Goal: Task Accomplishment & Management: Manage account settings

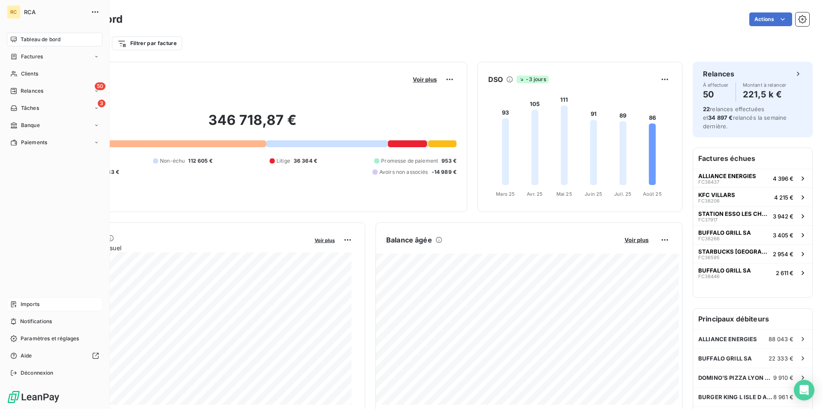
click at [17, 303] on div "Imports" at bounding box center [55, 304] width 96 height 14
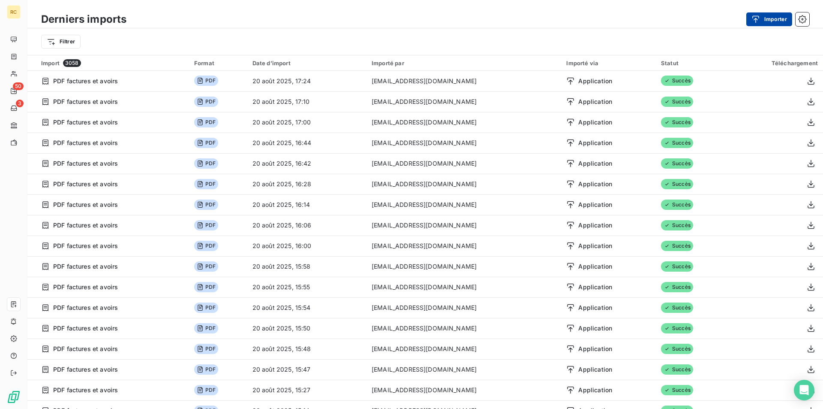
click at [766, 17] on button "Importer" at bounding box center [770, 19] width 46 height 14
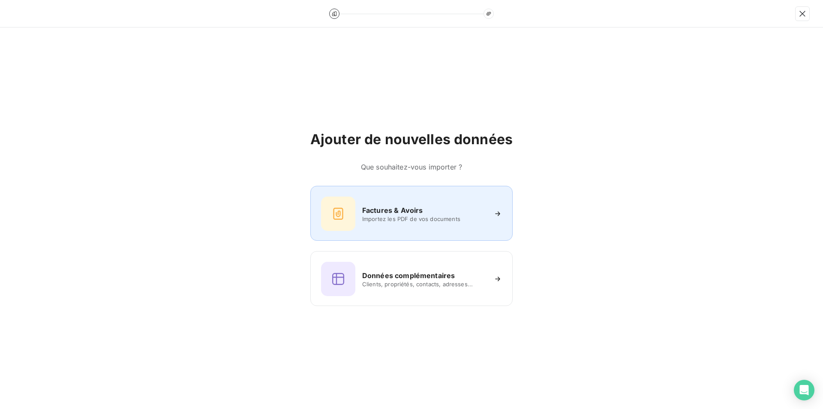
click at [426, 213] on div "Factures & Avoirs" at bounding box center [424, 210] width 124 height 10
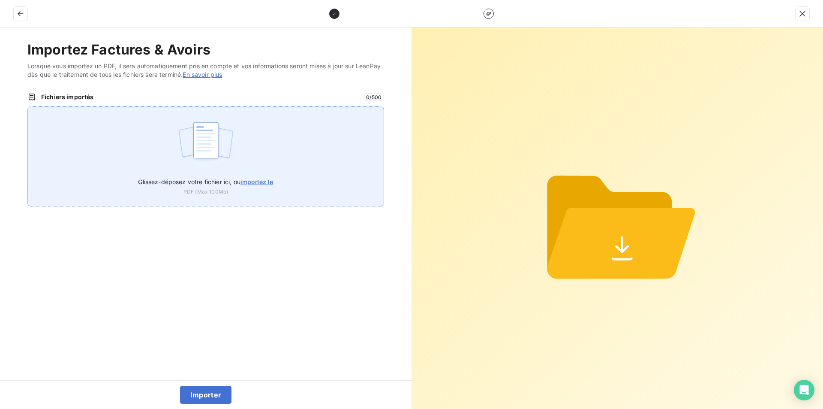
click at [255, 183] on span "importez le" at bounding box center [257, 181] width 33 height 7
click at [28, 107] on input "Glissez-déposez votre fichier ici, ou importez le" at bounding box center [27, 106] width 0 height 0
type input "C:\fakepath\FC38620.pdf"
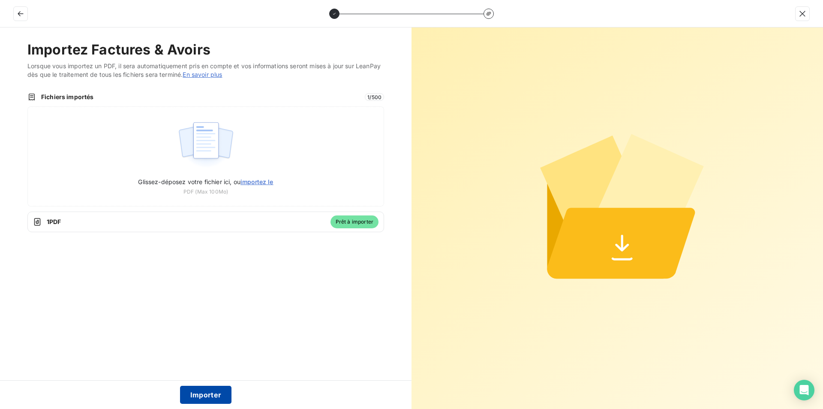
click at [204, 396] on button "Importer" at bounding box center [206, 395] width 52 height 18
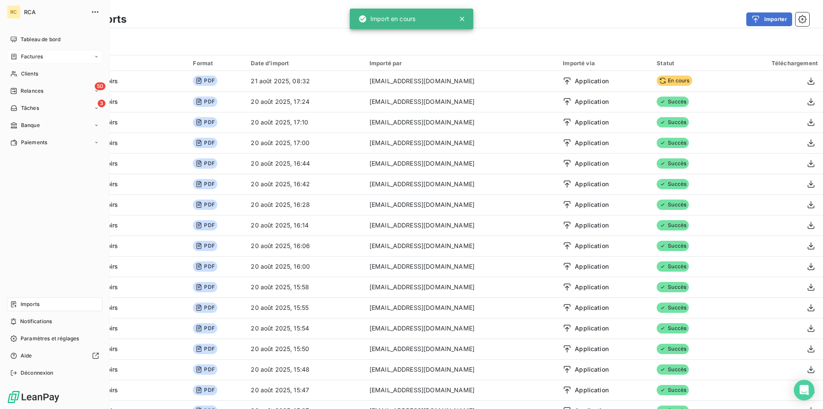
click at [23, 55] on span "Factures" at bounding box center [32, 57] width 22 height 8
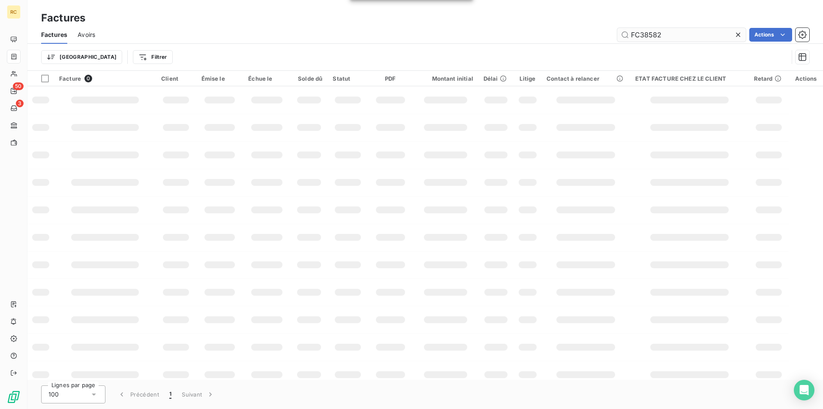
drag, startPoint x: 665, startPoint y: 32, endPoint x: 625, endPoint y: 32, distance: 39.5
click at [615, 30] on div "FC38582 Actions" at bounding box center [458, 35] width 704 height 14
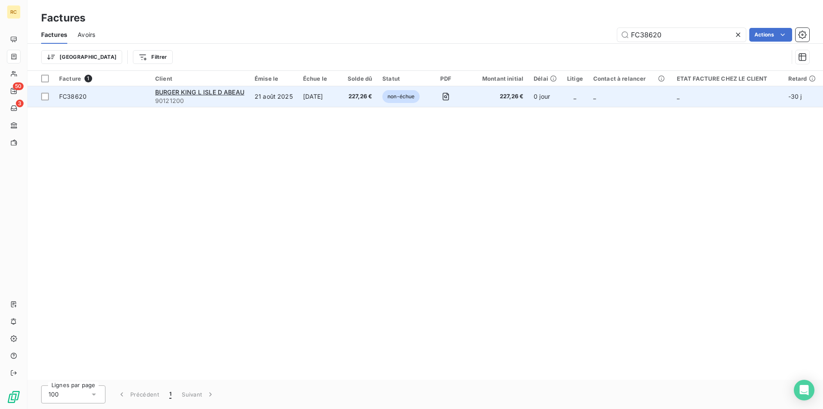
type input "FC38620"
click at [79, 101] on td "FC38620" at bounding box center [102, 96] width 96 height 21
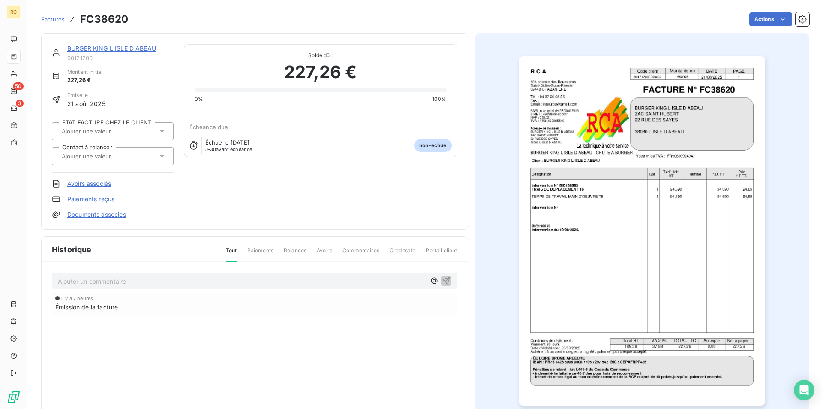
click at [115, 215] on link "Documents associés" at bounding box center [96, 214] width 59 height 9
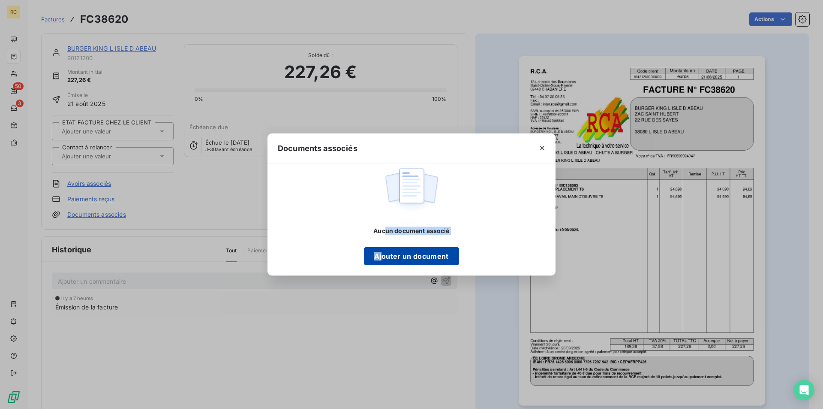
click at [384, 249] on div "Aucun document associé Ajouter un document" at bounding box center [411, 245] width 95 height 39
click at [383, 255] on button "Ajouter un document" at bounding box center [411, 256] width 95 height 18
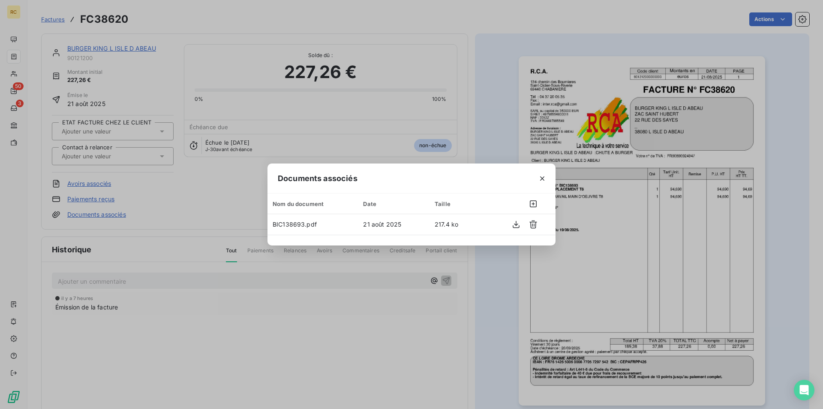
click at [181, 55] on div "Documents associés Nom du document Date Taille BIC138693.pdf 21 août 2025 217.4…" at bounding box center [411, 204] width 823 height 409
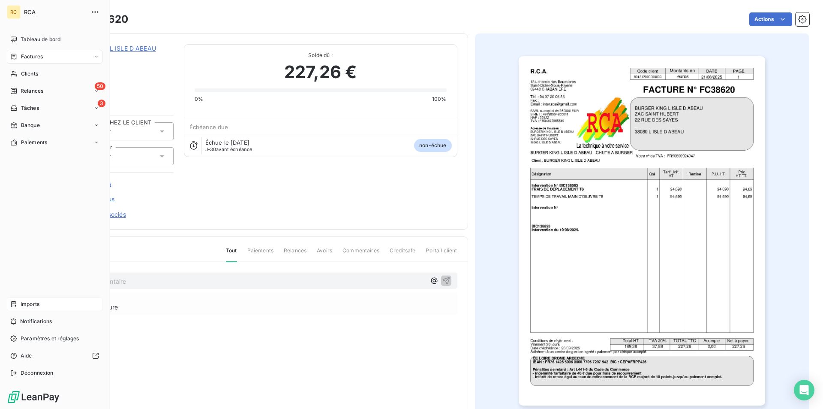
click at [23, 304] on span "Imports" at bounding box center [30, 304] width 19 height 8
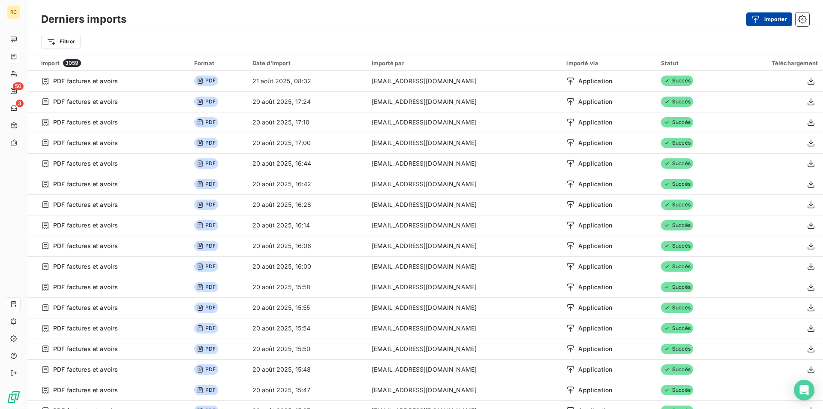
click at [777, 15] on button "Importer" at bounding box center [770, 19] width 46 height 14
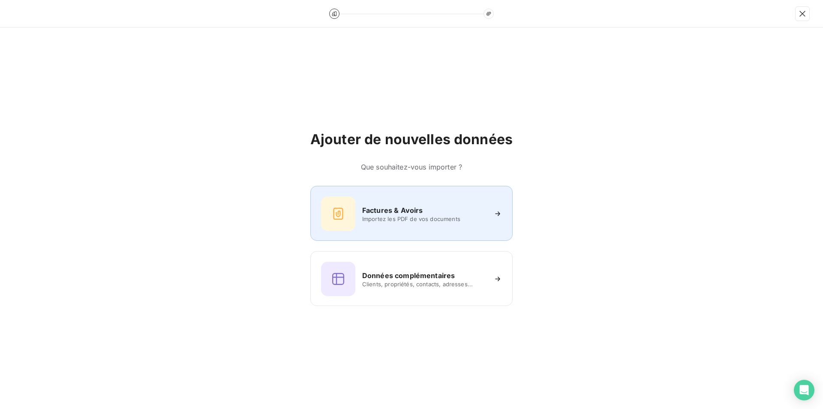
click at [402, 208] on h6 "Factures & Avoirs" at bounding box center [392, 210] width 61 height 10
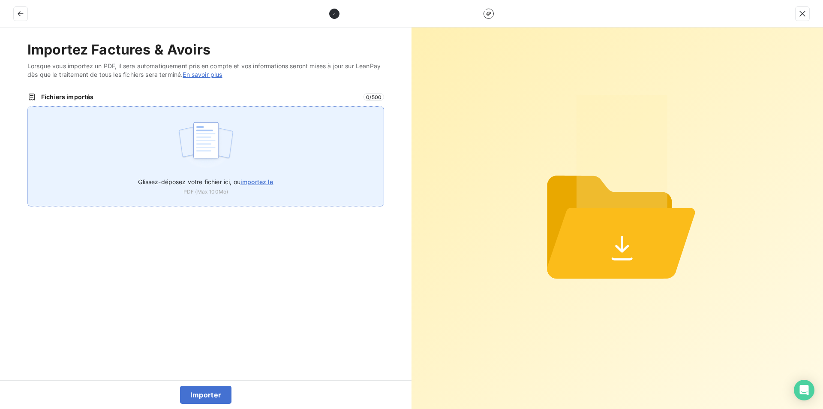
click at [250, 181] on span "importez le" at bounding box center [257, 181] width 33 height 7
click at [28, 107] on input "Glissez-déposez votre fichier ici, ou importez le" at bounding box center [27, 106] width 0 height 0
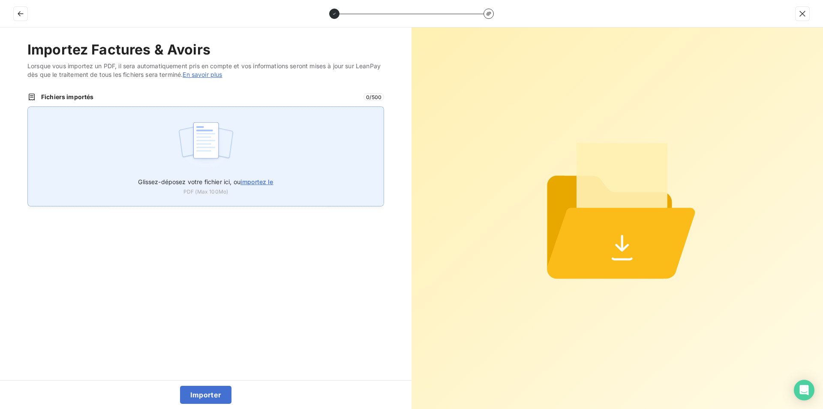
type input "C:\fakepath\FC38621.pdf"
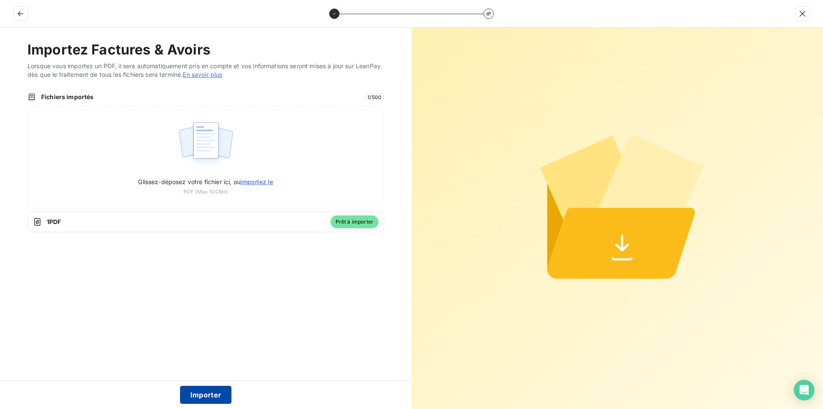
click at [204, 391] on button "Importer" at bounding box center [206, 395] width 52 height 18
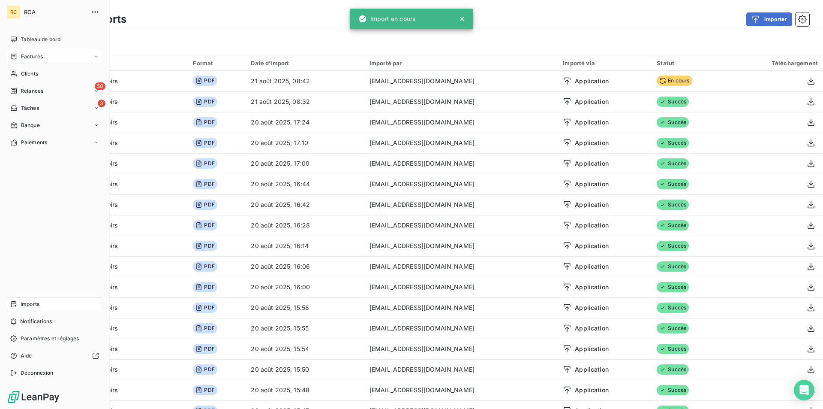
click at [29, 56] on span "Factures" at bounding box center [32, 57] width 22 height 8
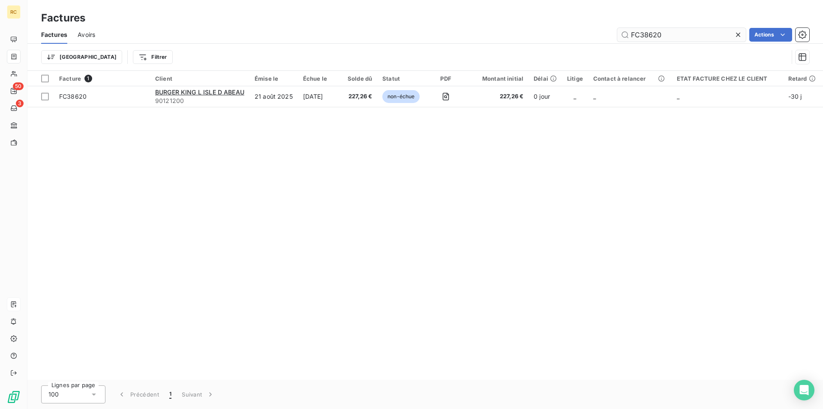
drag, startPoint x: 664, startPoint y: 37, endPoint x: 620, endPoint y: 33, distance: 44.3
click at [620, 33] on input "FC38620" at bounding box center [682, 35] width 129 height 14
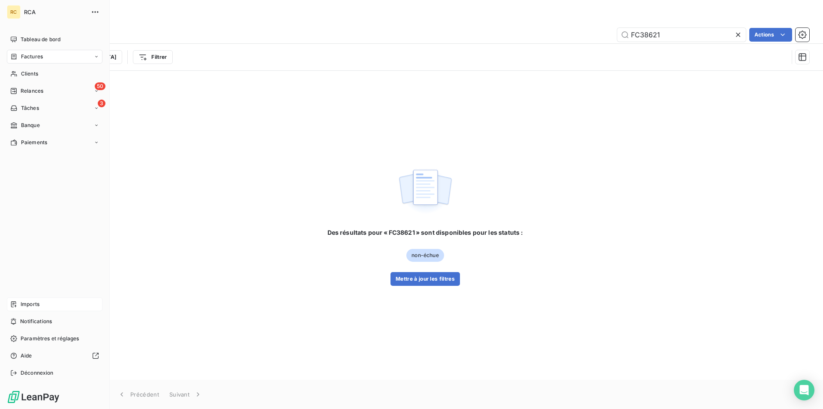
click at [26, 57] on span "Factures" at bounding box center [32, 57] width 22 height 8
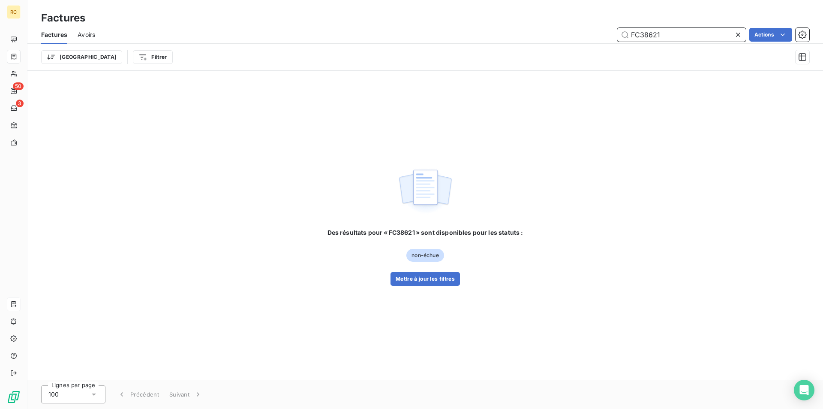
drag, startPoint x: 668, startPoint y: 34, endPoint x: 601, endPoint y: 33, distance: 66.9
click at [598, 34] on div "FC38621 Actions" at bounding box center [458, 35] width 704 height 14
paste input "text"
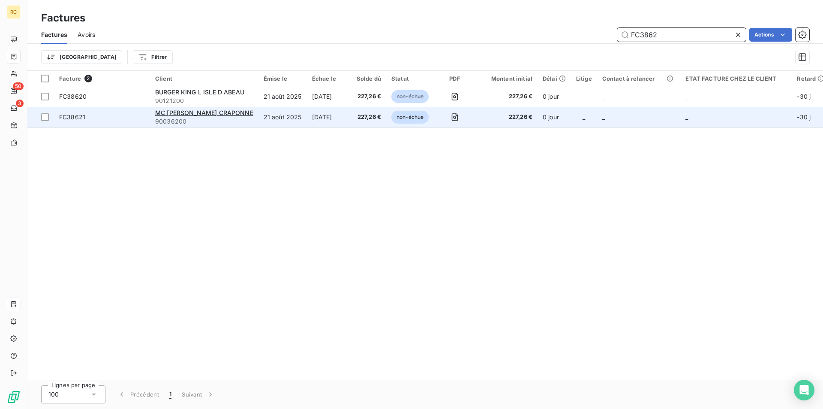
type input "FC3862"
click at [82, 121] on div "FC38621" at bounding box center [72, 117] width 26 height 9
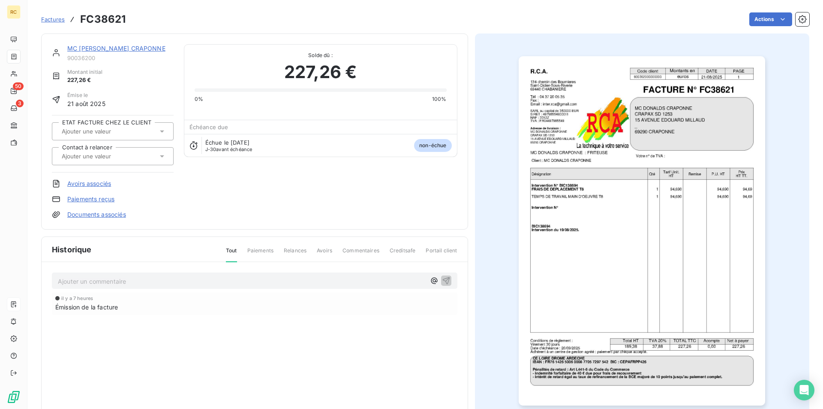
click at [118, 216] on link "Documents associés" at bounding box center [96, 214] width 59 height 9
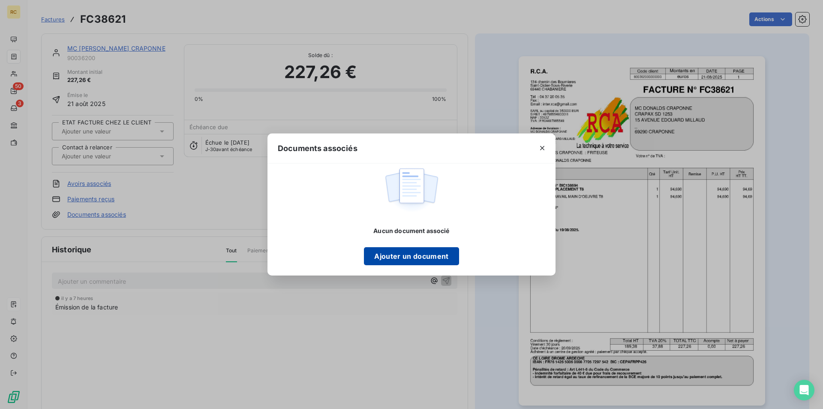
click at [373, 256] on button "Ajouter un document" at bounding box center [411, 256] width 95 height 18
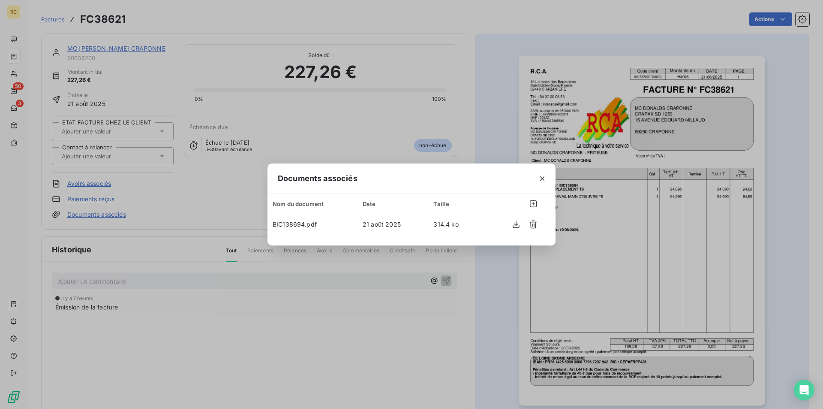
click at [18, 274] on div "Documents associés Nom du document Date Taille BIC138694.pdf 21 août 2025 314.4…" at bounding box center [411, 204] width 823 height 409
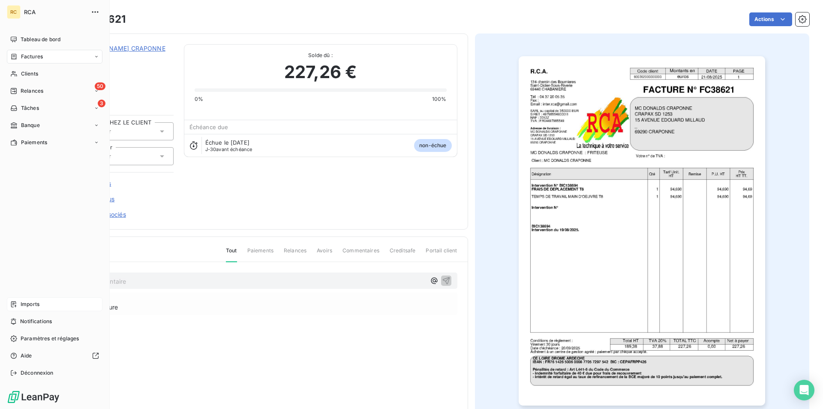
click at [28, 302] on span "Imports" at bounding box center [30, 304] width 19 height 8
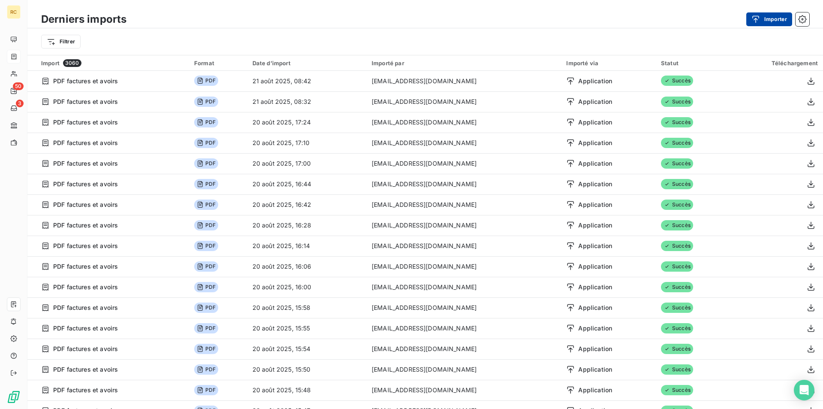
click at [775, 20] on button "Importer" at bounding box center [770, 19] width 46 height 14
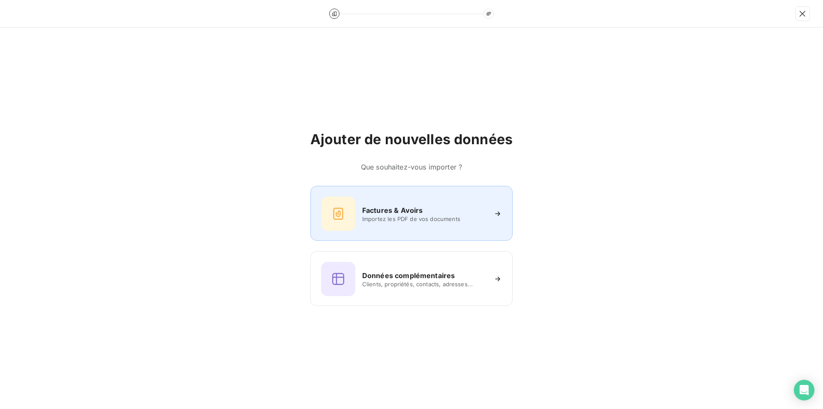
click at [437, 208] on div "Factures & Avoirs" at bounding box center [424, 210] width 124 height 10
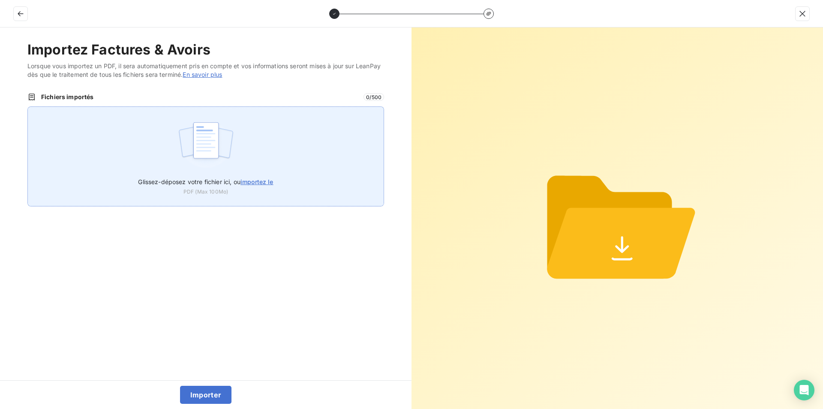
click at [258, 181] on span "importez le" at bounding box center [257, 181] width 33 height 7
click at [28, 107] on input "Glissez-déposez votre fichier ici, ou importez le" at bounding box center [27, 106] width 0 height 0
type input "C:\fakepath\FC38622.pdf"
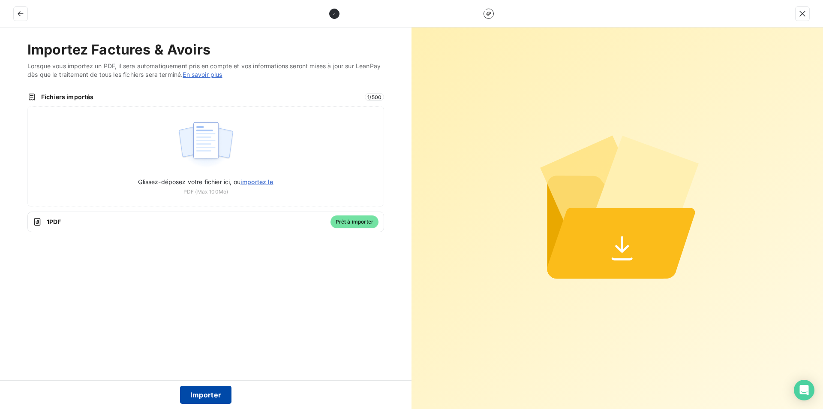
click at [207, 397] on button "Importer" at bounding box center [206, 395] width 52 height 18
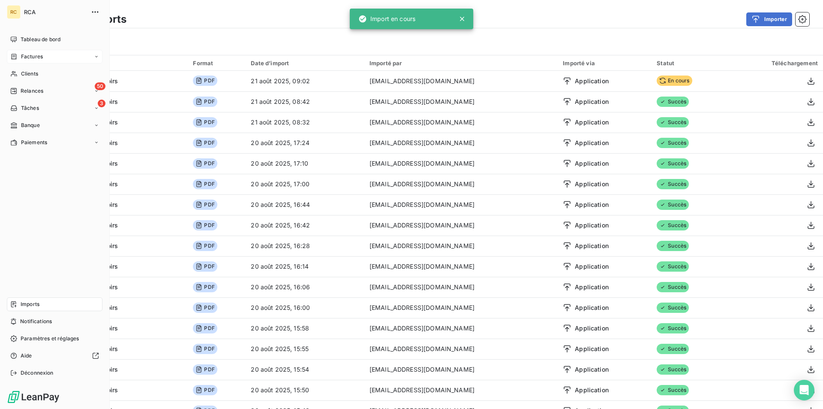
click at [25, 55] on span "Factures" at bounding box center [32, 57] width 22 height 8
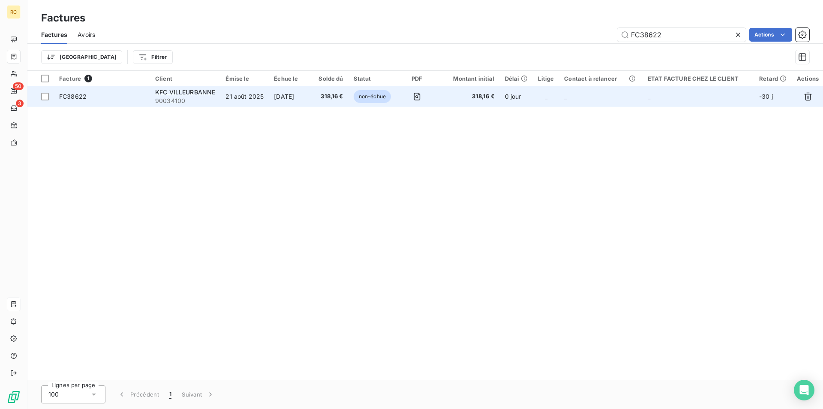
type input "FC38622"
click at [74, 98] on span "FC38622" at bounding box center [72, 96] width 27 height 7
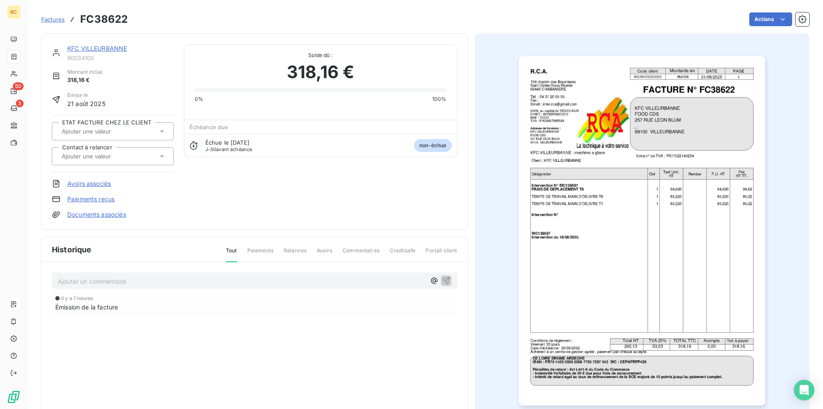
click at [106, 216] on link "Documents associés" at bounding box center [96, 214] width 59 height 9
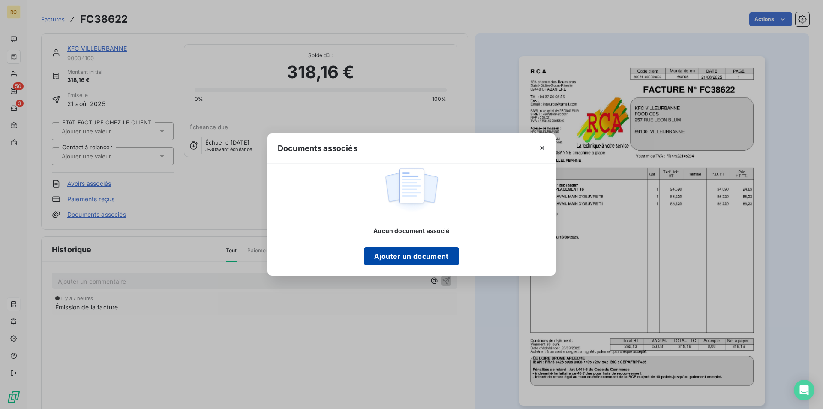
click at [389, 256] on button "Ajouter un document" at bounding box center [411, 256] width 95 height 18
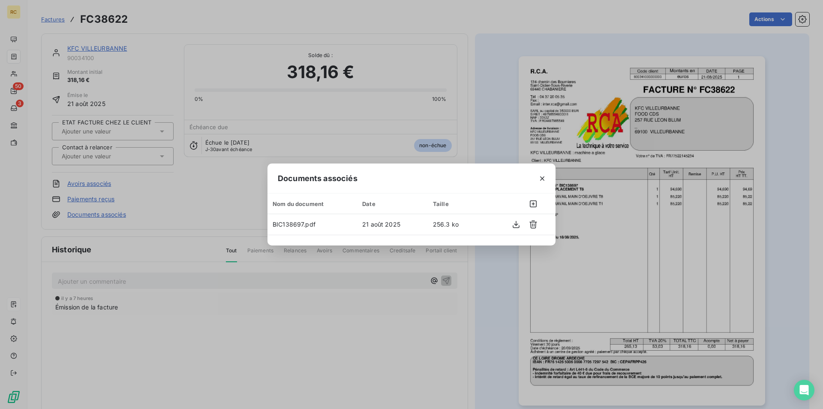
click at [494, 106] on div "Documents associés Nom du document Date Taille BIC138697.pdf 21 août 2025 256.3…" at bounding box center [411, 204] width 823 height 409
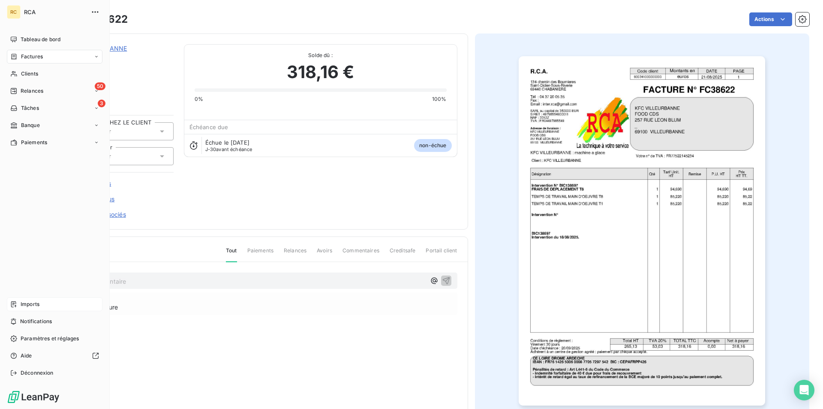
click at [27, 304] on span "Imports" at bounding box center [30, 304] width 19 height 8
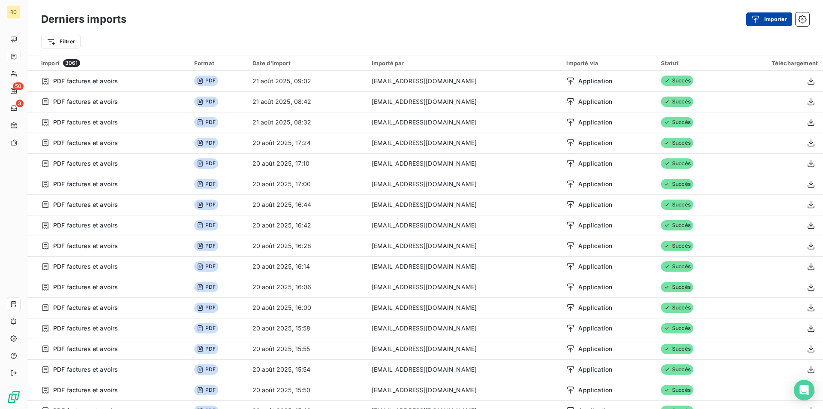
click at [769, 12] on button "Importer" at bounding box center [770, 19] width 46 height 14
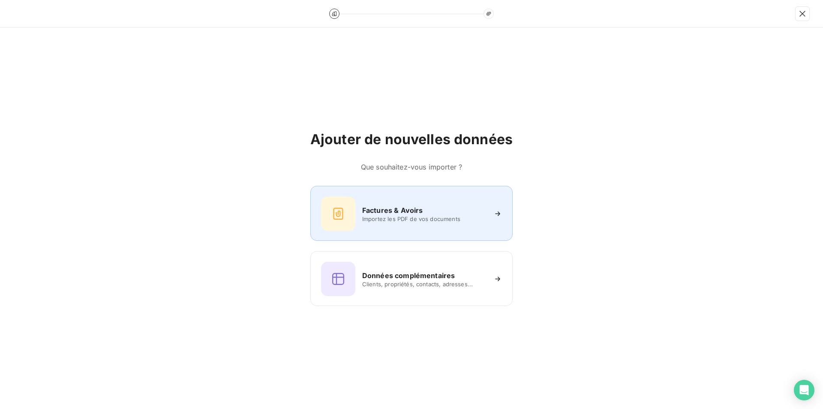
click at [384, 208] on h6 "Factures & Avoirs" at bounding box center [392, 210] width 61 height 10
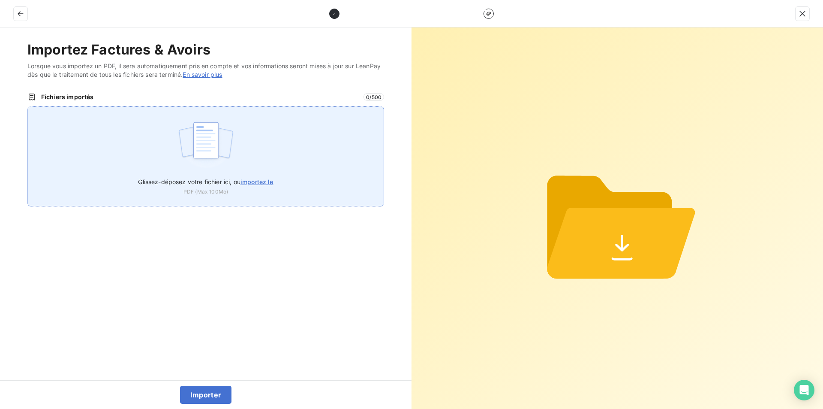
click at [273, 185] on span "importez le" at bounding box center [257, 181] width 33 height 7
click at [28, 107] on input "Glissez-déposez votre fichier ici, ou importez le" at bounding box center [27, 106] width 0 height 0
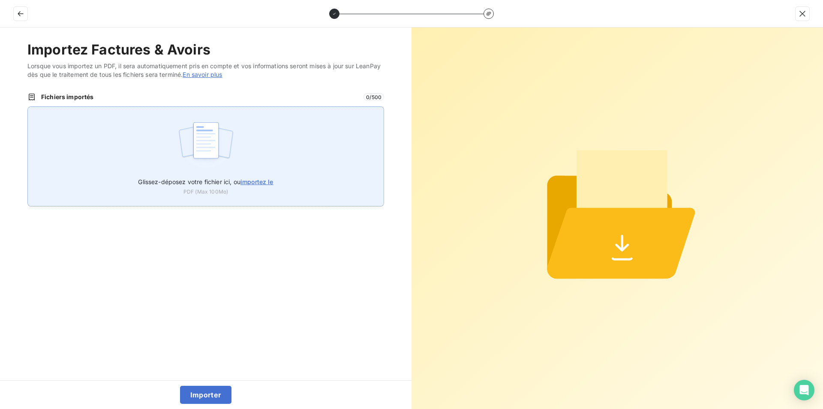
type input "C:\fakepath\FC38623.pdf"
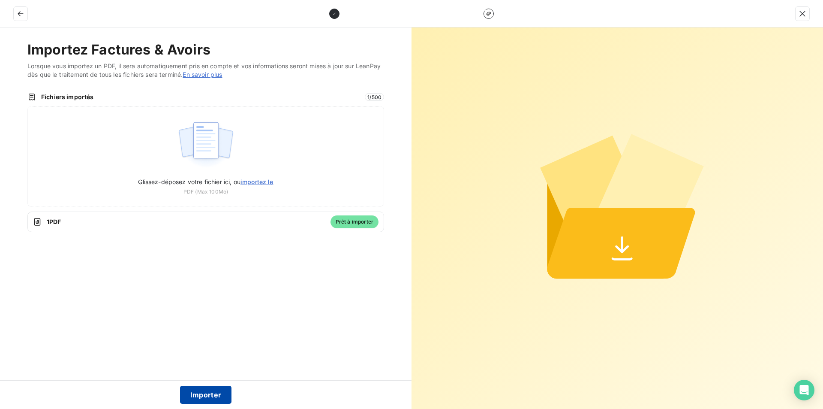
click at [207, 397] on button "Importer" at bounding box center [206, 395] width 52 height 18
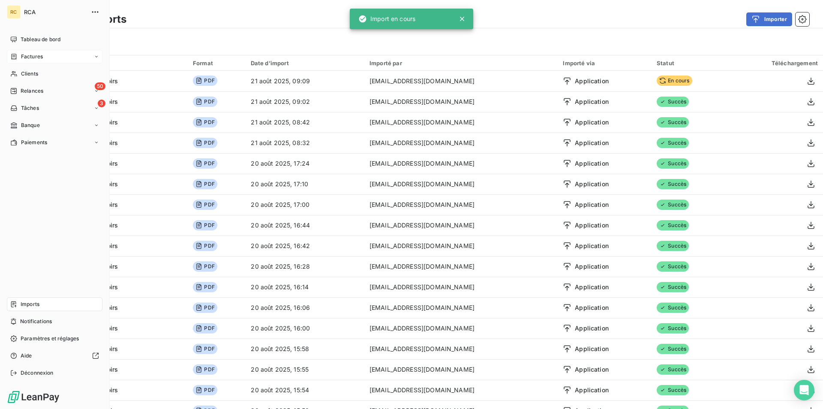
click at [20, 59] on div "Factures" at bounding box center [26, 57] width 33 height 8
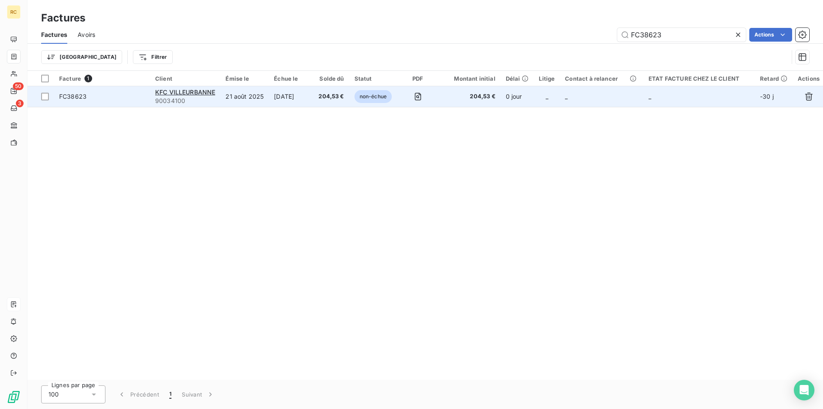
type input "FC38623"
click at [94, 99] on span "FC38623" at bounding box center [102, 96] width 86 height 9
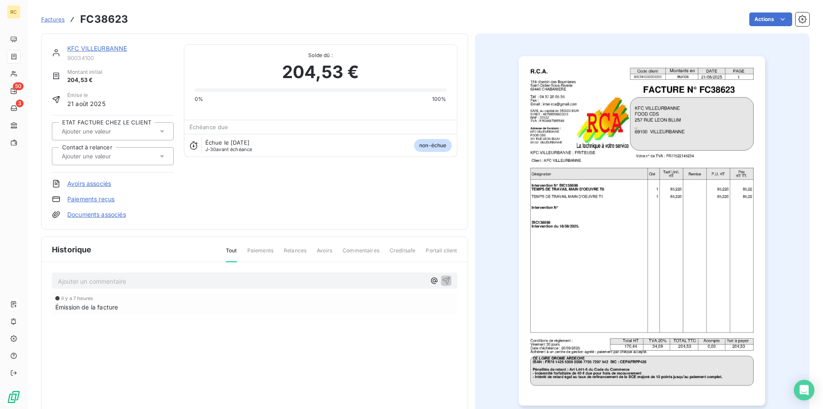
click at [108, 214] on link "Documents associés" at bounding box center [96, 214] width 59 height 9
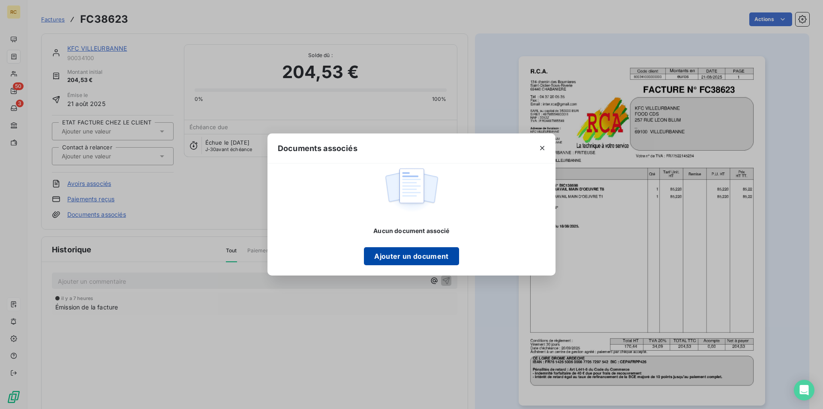
click at [428, 258] on button "Ajouter un document" at bounding box center [411, 256] width 95 height 18
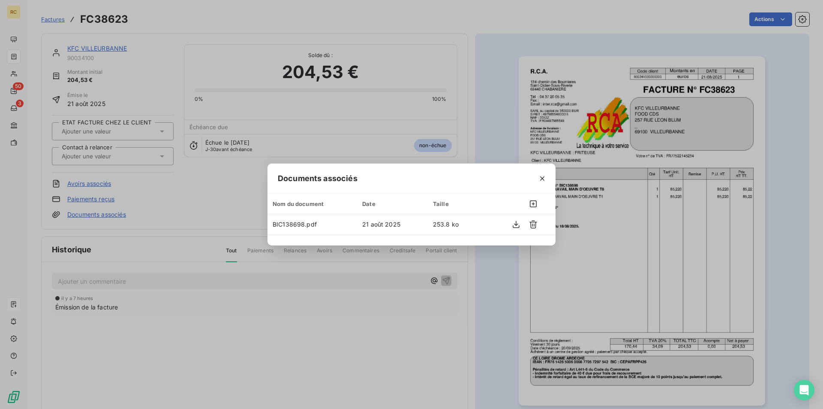
click at [152, 68] on div "Documents associés Nom du document Date Taille BIC138698.pdf 21 août 2025 253.8…" at bounding box center [411, 204] width 823 height 409
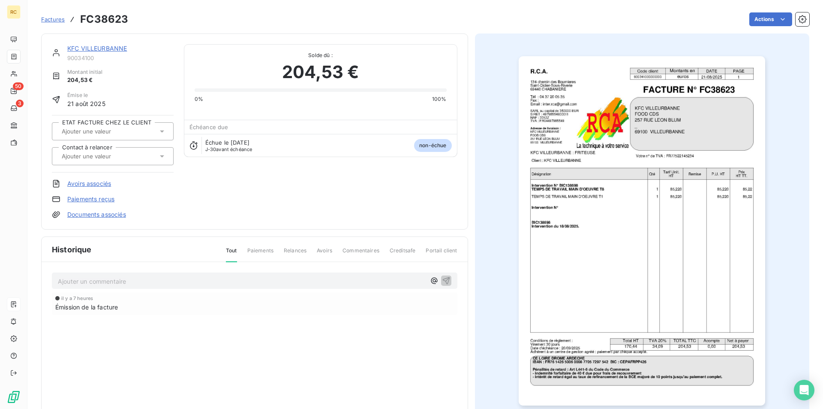
click at [118, 50] on link "KFC VILLEURBANNE" at bounding box center [97, 48] width 60 height 7
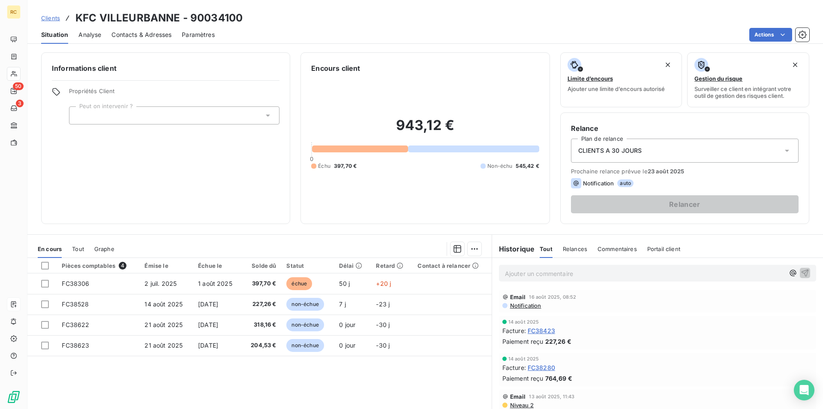
click at [141, 33] on span "Contacts & Adresses" at bounding box center [142, 34] width 60 height 9
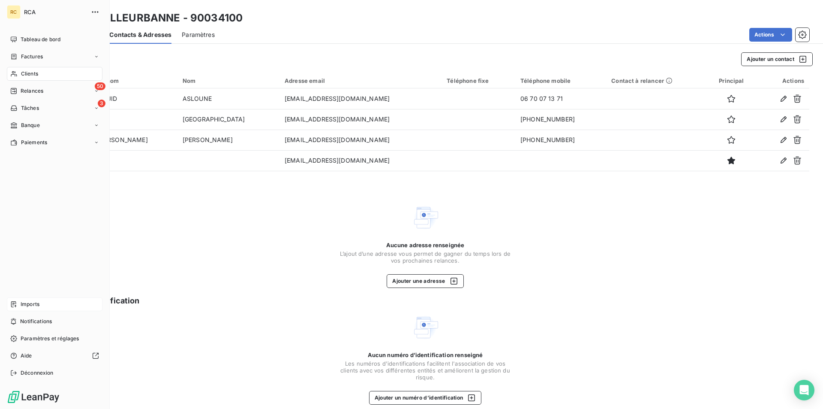
click at [20, 307] on div "Imports" at bounding box center [55, 304] width 96 height 14
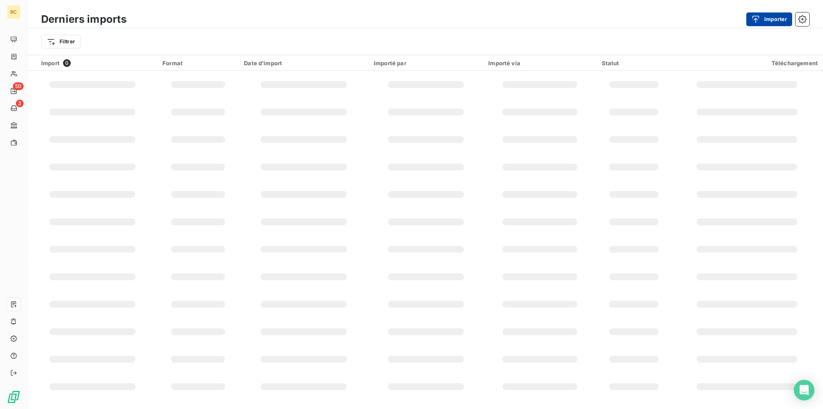
click at [773, 17] on button "Importer" at bounding box center [770, 19] width 46 height 14
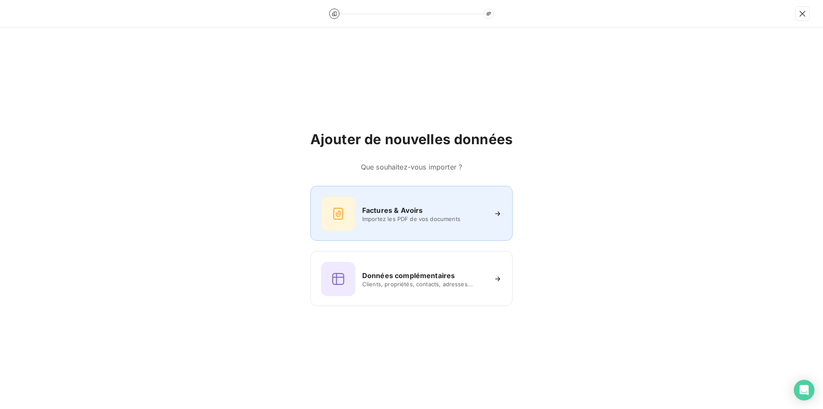
click at [398, 208] on h6 "Factures & Avoirs" at bounding box center [392, 210] width 61 height 10
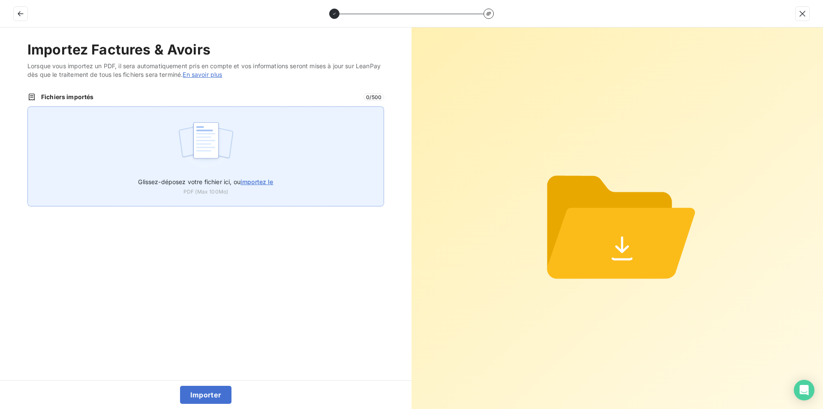
click at [256, 178] on span "importez le" at bounding box center [257, 181] width 33 height 7
click at [28, 107] on input "Glissez-déposez votre fichier ici, ou importez le" at bounding box center [27, 106] width 0 height 0
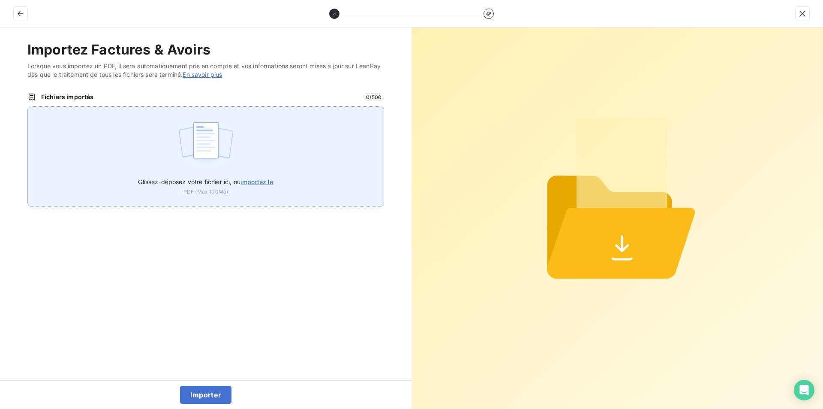
type input "C:\fakepath\FC38624.pdf"
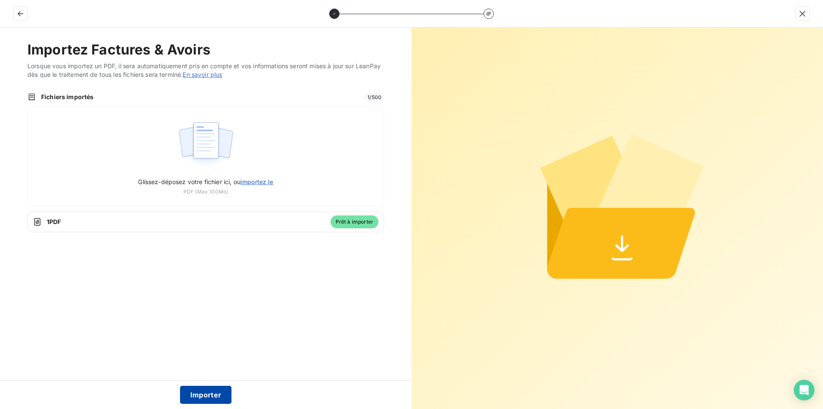
click at [207, 395] on button "Importer" at bounding box center [206, 395] width 52 height 18
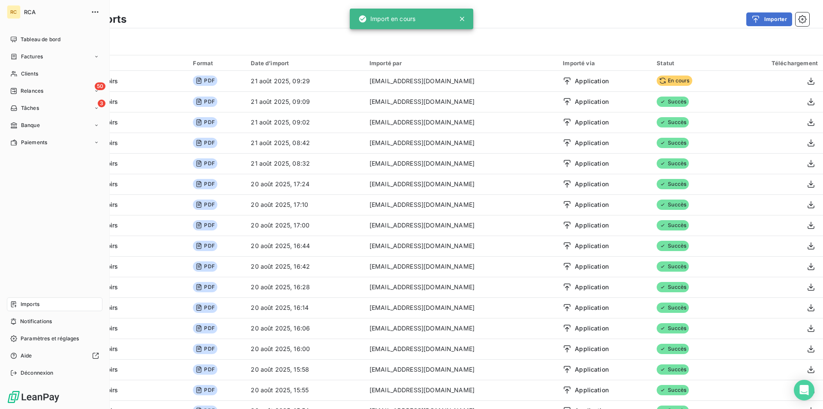
click at [18, 306] on div "Imports" at bounding box center [55, 304] width 96 height 14
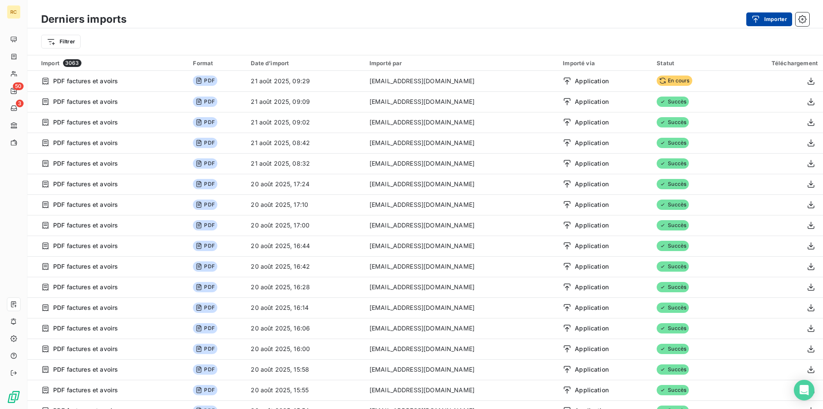
click at [772, 15] on button "Importer" at bounding box center [770, 19] width 46 height 14
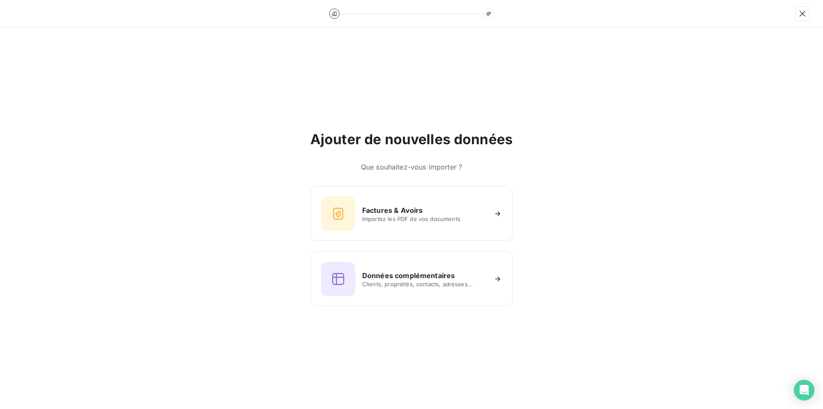
click at [172, 139] on div "Ajouter de nouvelles données Que souhaitez-vous importer ? Factures & Avoirs Im…" at bounding box center [411, 217] width 823 height 381
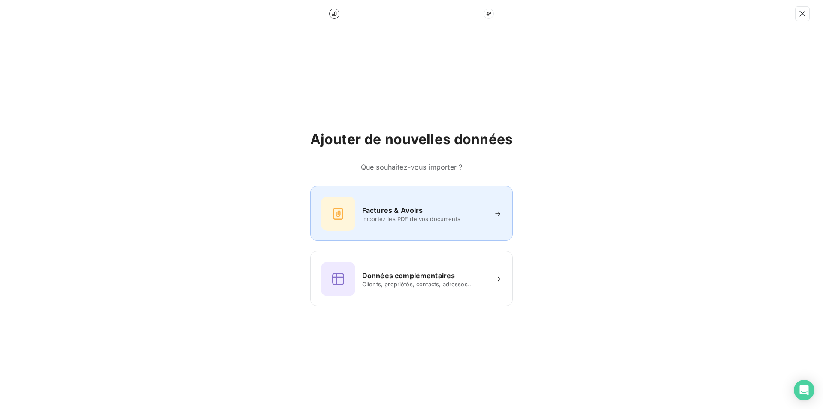
click at [400, 214] on h6 "Factures & Avoirs" at bounding box center [392, 210] width 61 height 10
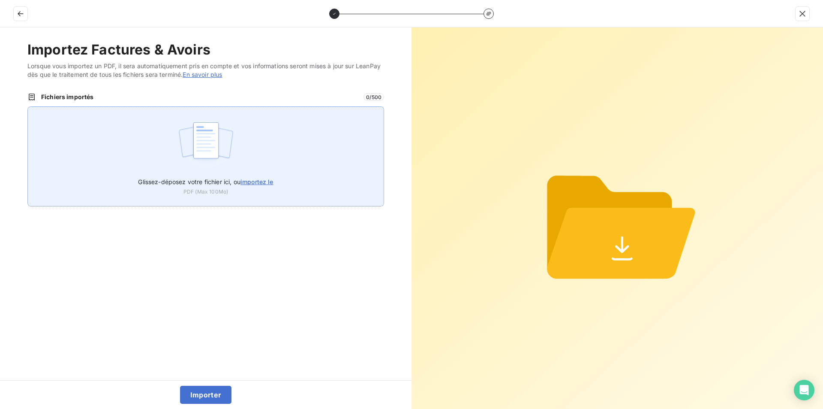
click at [250, 176] on label "Glissez-déposez votre fichier ici, ou importez le" at bounding box center [205, 180] width 135 height 16
click at [28, 107] on input "Glissez-déposez votre fichier ici, ou importez le" at bounding box center [27, 106] width 0 height 0
type input "C:\fakepath\FC38624.pdf"
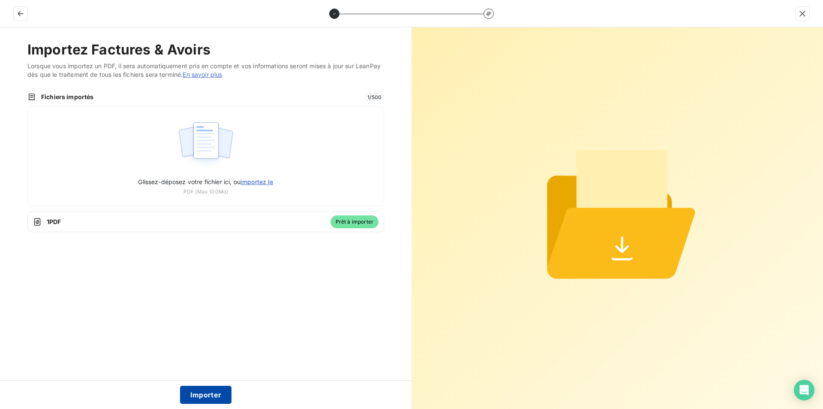
click at [213, 392] on button "Importer" at bounding box center [206, 395] width 52 height 18
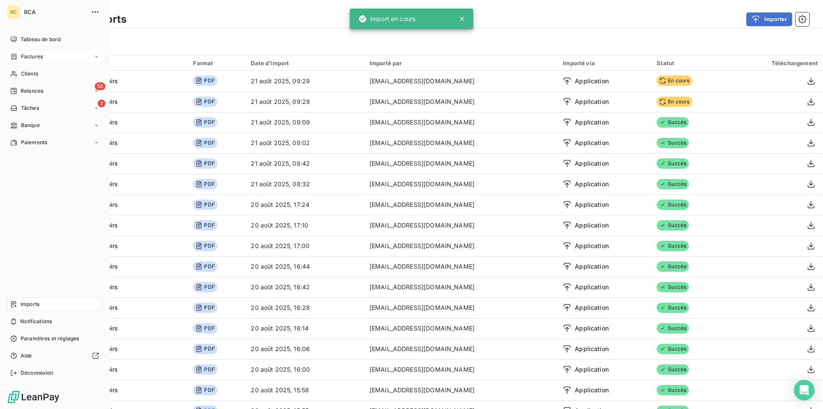
click at [27, 55] on span "Factures" at bounding box center [32, 57] width 22 height 8
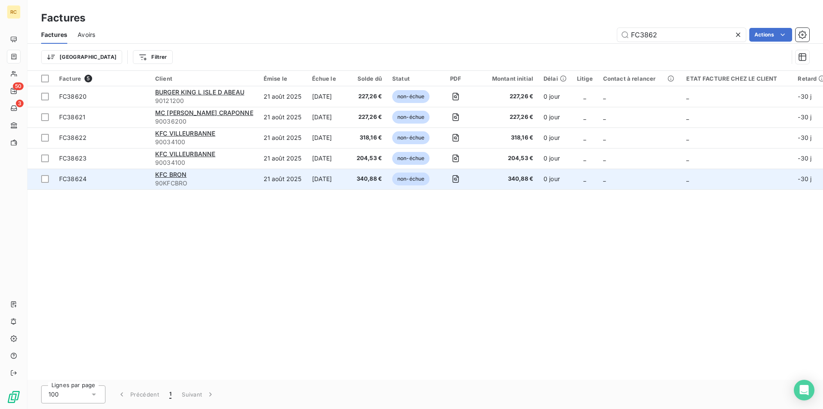
type input "FC3862"
click at [82, 182] on span "FC38624" at bounding box center [72, 178] width 27 height 7
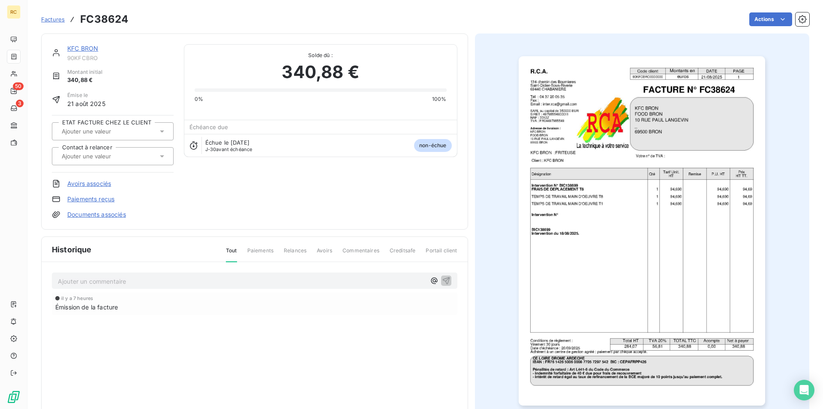
click at [84, 214] on link "Documents associés" at bounding box center [96, 214] width 59 height 9
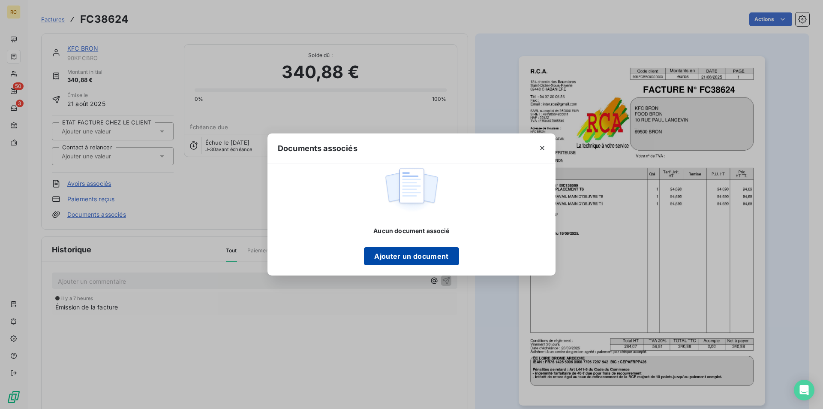
click at [380, 251] on button "Ajouter un document" at bounding box center [411, 256] width 95 height 18
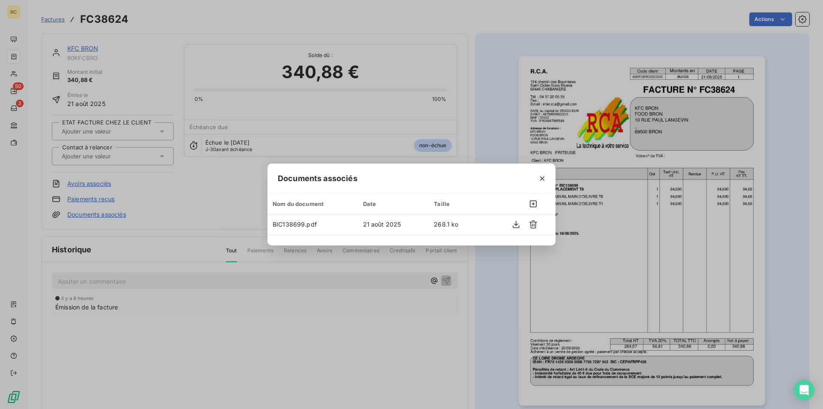
click at [24, 269] on div "Documents associés Nom du document Date Taille BIC138699.pdf 21 août 2025 268.1…" at bounding box center [411, 204] width 823 height 409
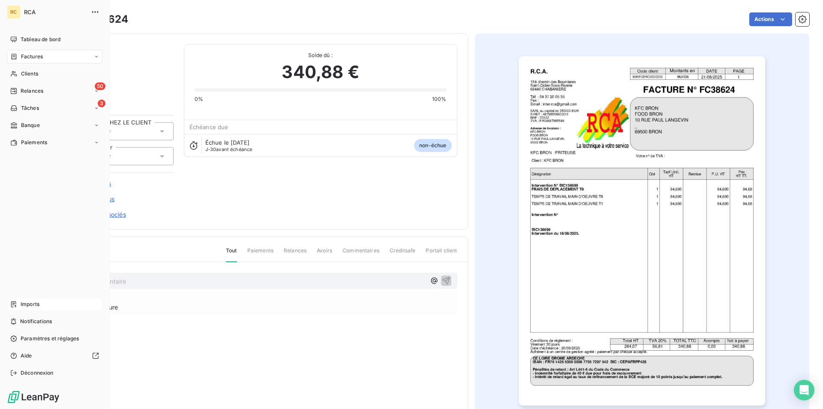
click at [22, 302] on span "Imports" at bounding box center [30, 304] width 19 height 8
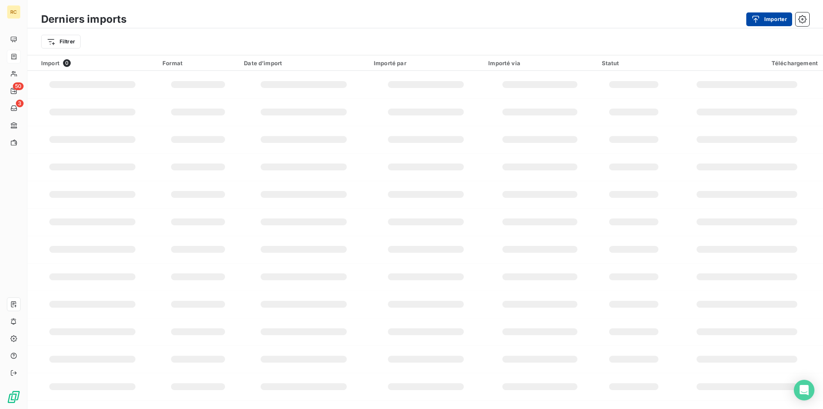
click at [766, 17] on button "Importer" at bounding box center [770, 19] width 46 height 14
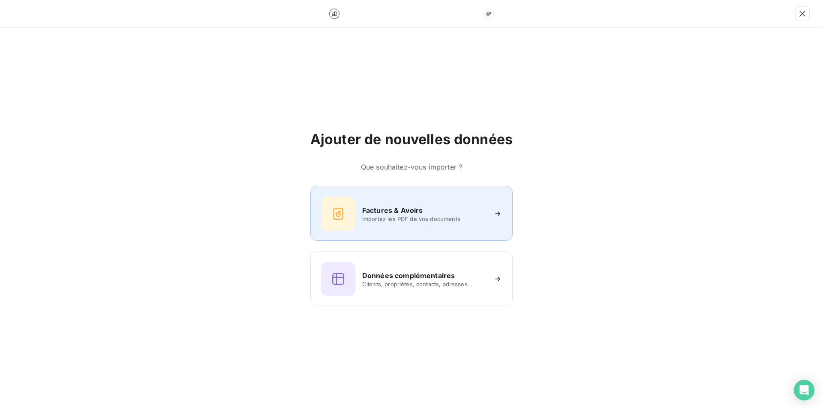
click at [385, 212] on h6 "Factures & Avoirs" at bounding box center [392, 210] width 61 height 10
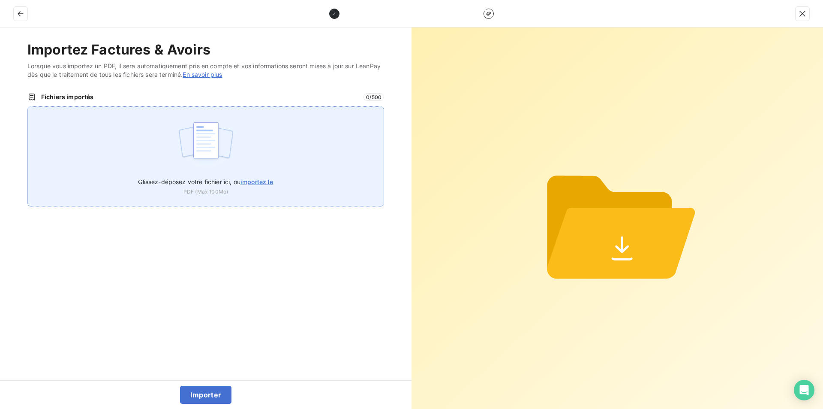
click at [253, 182] on span "importez le" at bounding box center [257, 181] width 33 height 7
click at [28, 107] on input "Glissez-déposez votre fichier ici, ou importez le" at bounding box center [27, 106] width 0 height 0
type input "C:\fakepath\FC38610.pdf"
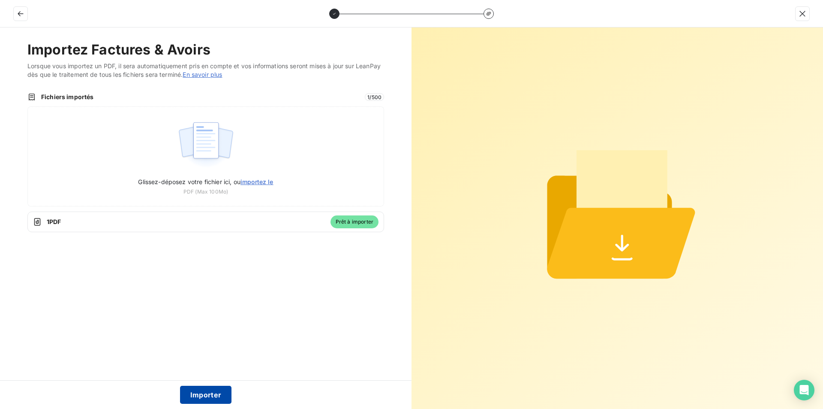
click at [206, 392] on button "Importer" at bounding box center [206, 395] width 52 height 18
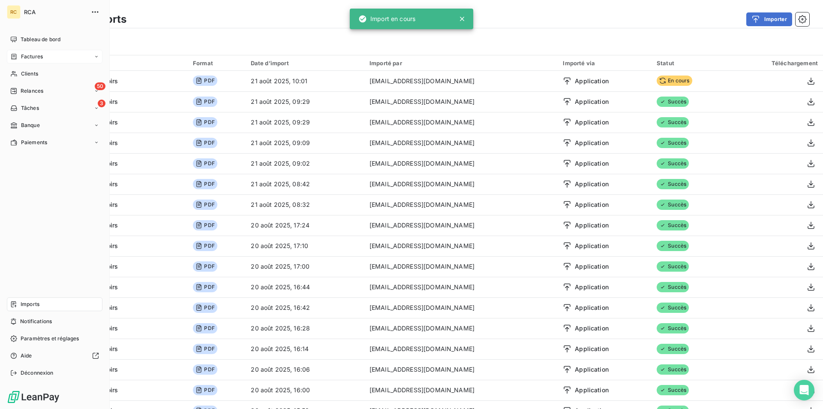
click at [24, 58] on span "Factures" at bounding box center [32, 57] width 22 height 8
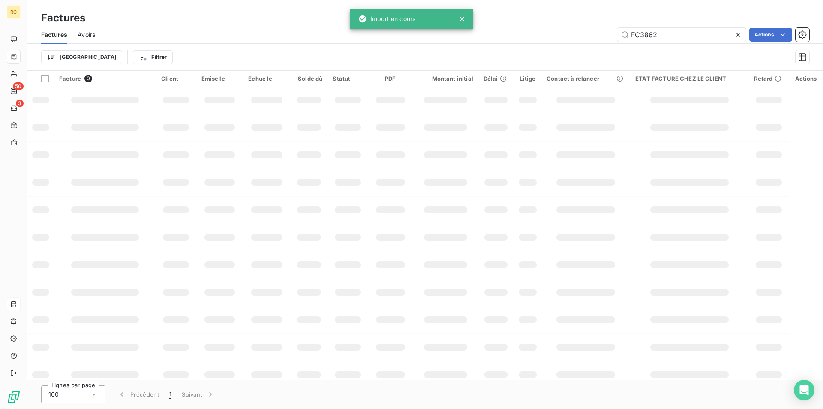
drag, startPoint x: 660, startPoint y: 36, endPoint x: 612, endPoint y: 33, distance: 48.1
click at [612, 33] on div "FC3862 Actions" at bounding box center [458, 35] width 704 height 14
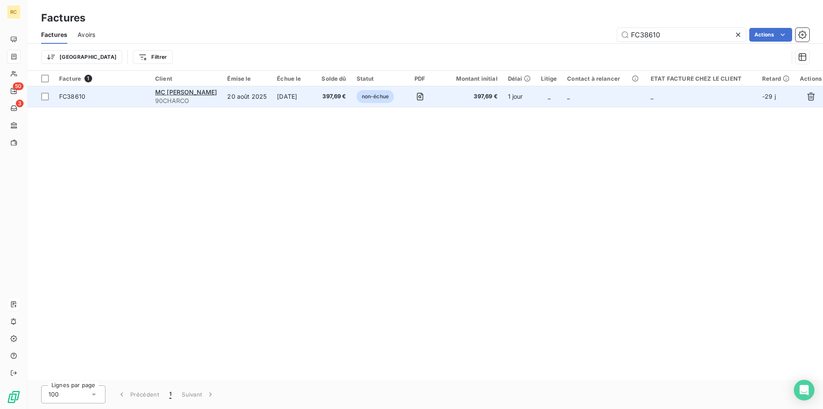
type input "FC38610"
click at [78, 95] on span "FC38610" at bounding box center [72, 96] width 26 height 7
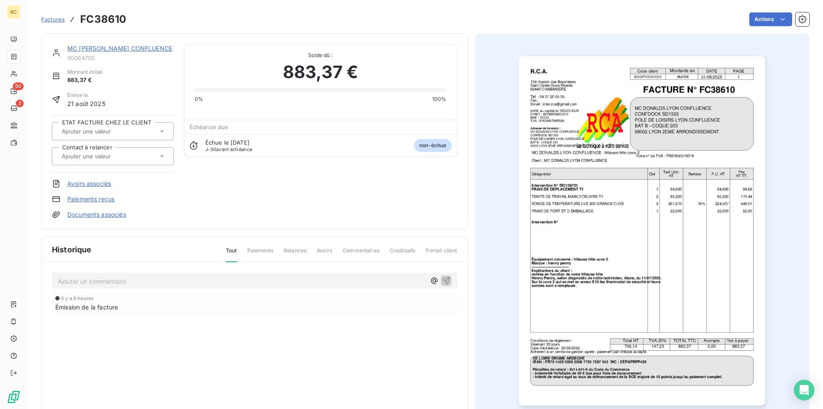
click at [106, 214] on link "Documents associés" at bounding box center [96, 214] width 59 height 9
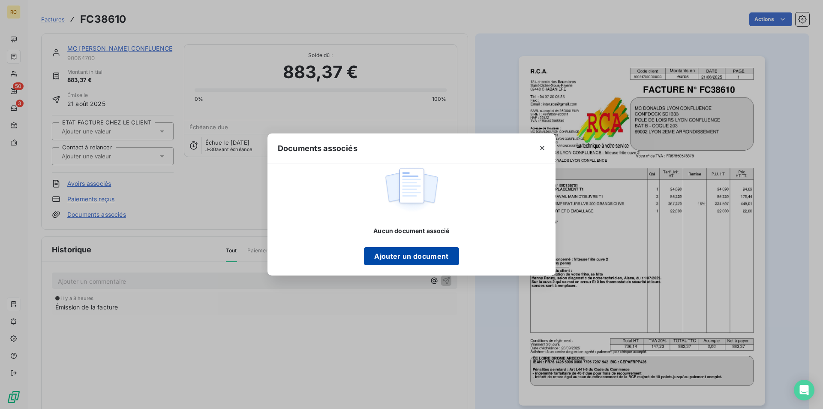
click at [389, 251] on button "Ajouter un document" at bounding box center [411, 256] width 95 height 18
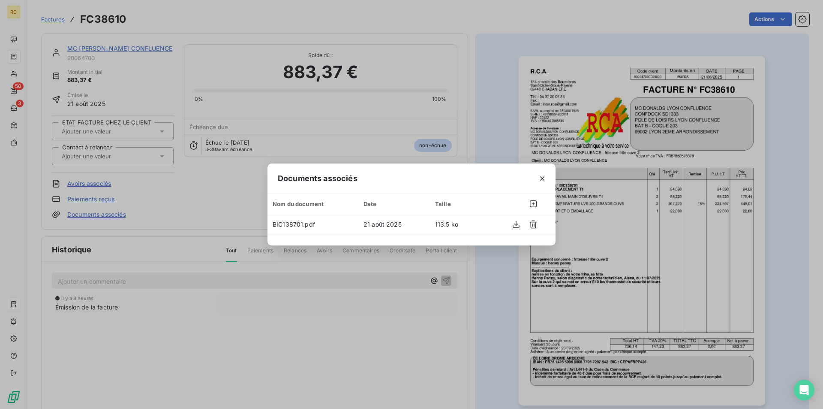
click at [566, 12] on div "Documents associés Nom du document Date Taille BIC138701.pdf 21 août 2025 113.5…" at bounding box center [411, 204] width 823 height 409
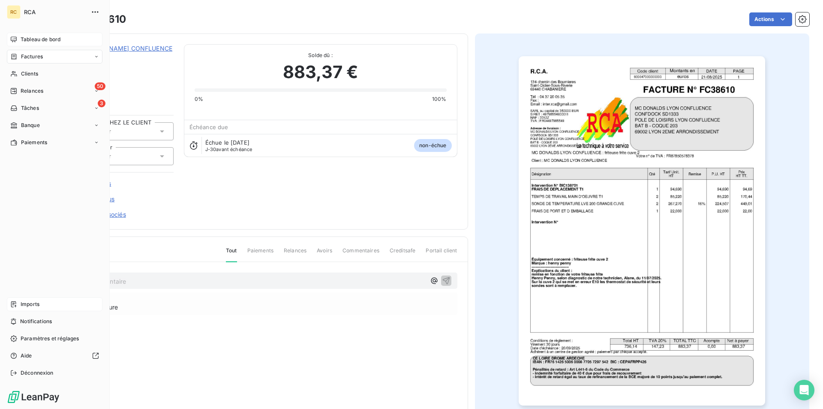
click at [17, 39] on div "Tableau de bord" at bounding box center [55, 40] width 96 height 14
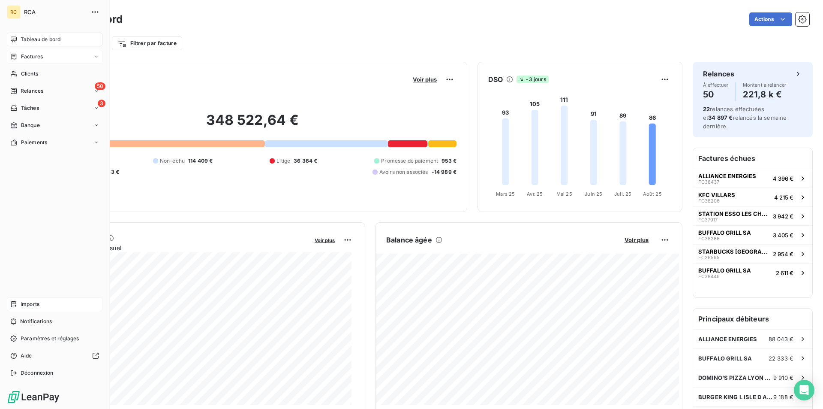
click at [27, 59] on span "Factures" at bounding box center [32, 57] width 22 height 8
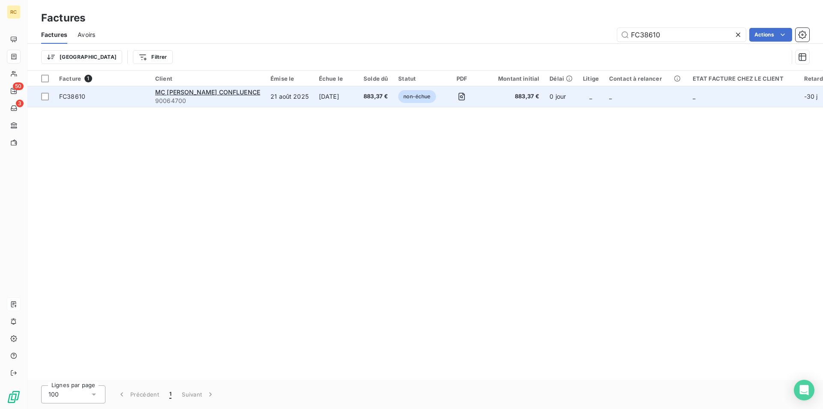
click at [76, 97] on span "FC38610" at bounding box center [72, 96] width 26 height 7
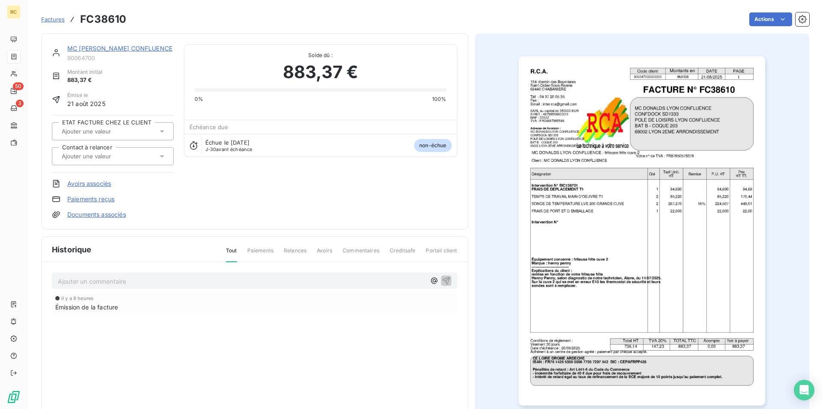
click at [93, 213] on link "Documents associés" at bounding box center [96, 214] width 59 height 9
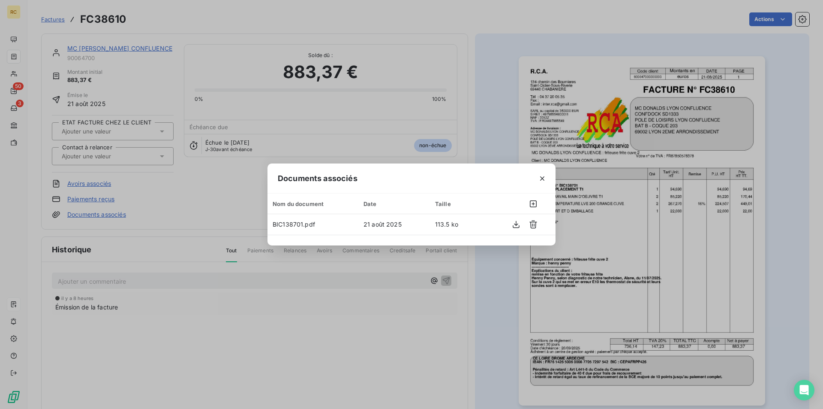
click at [475, 118] on div "Documents associés Nom du document Date Taille BIC138701.pdf 21 août 2025 113.5…" at bounding box center [411, 204] width 823 height 409
